Goal: Task Accomplishment & Management: Manage account settings

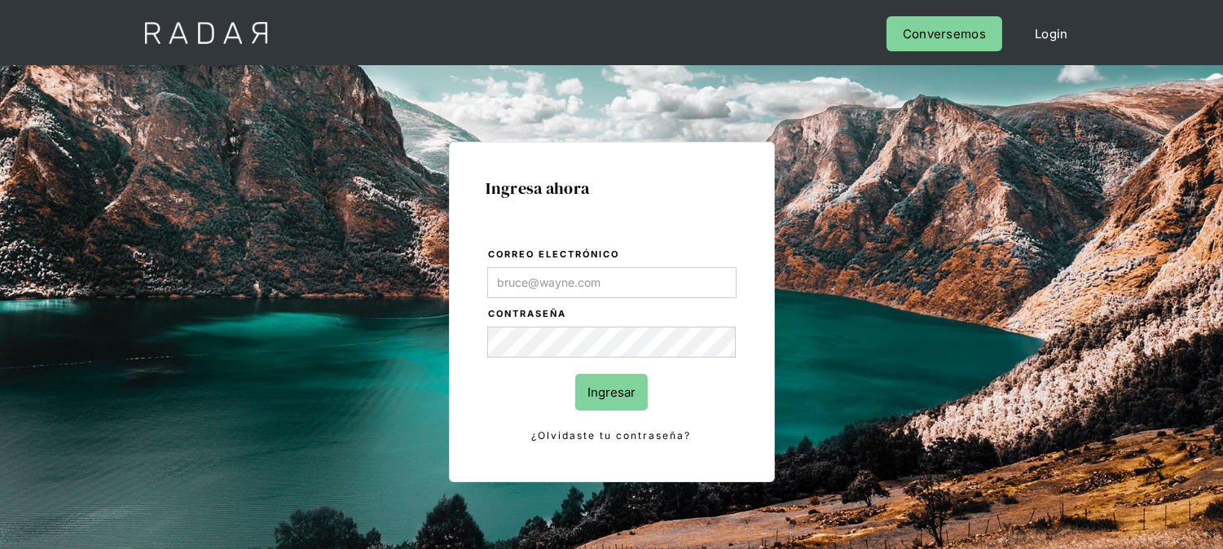
type input "[EMAIL_ADDRESS][DOMAIN_NAME]"
click at [603, 398] on input "Ingresar" at bounding box center [611, 392] width 73 height 37
